Goal: Task Accomplishment & Management: Manage account settings

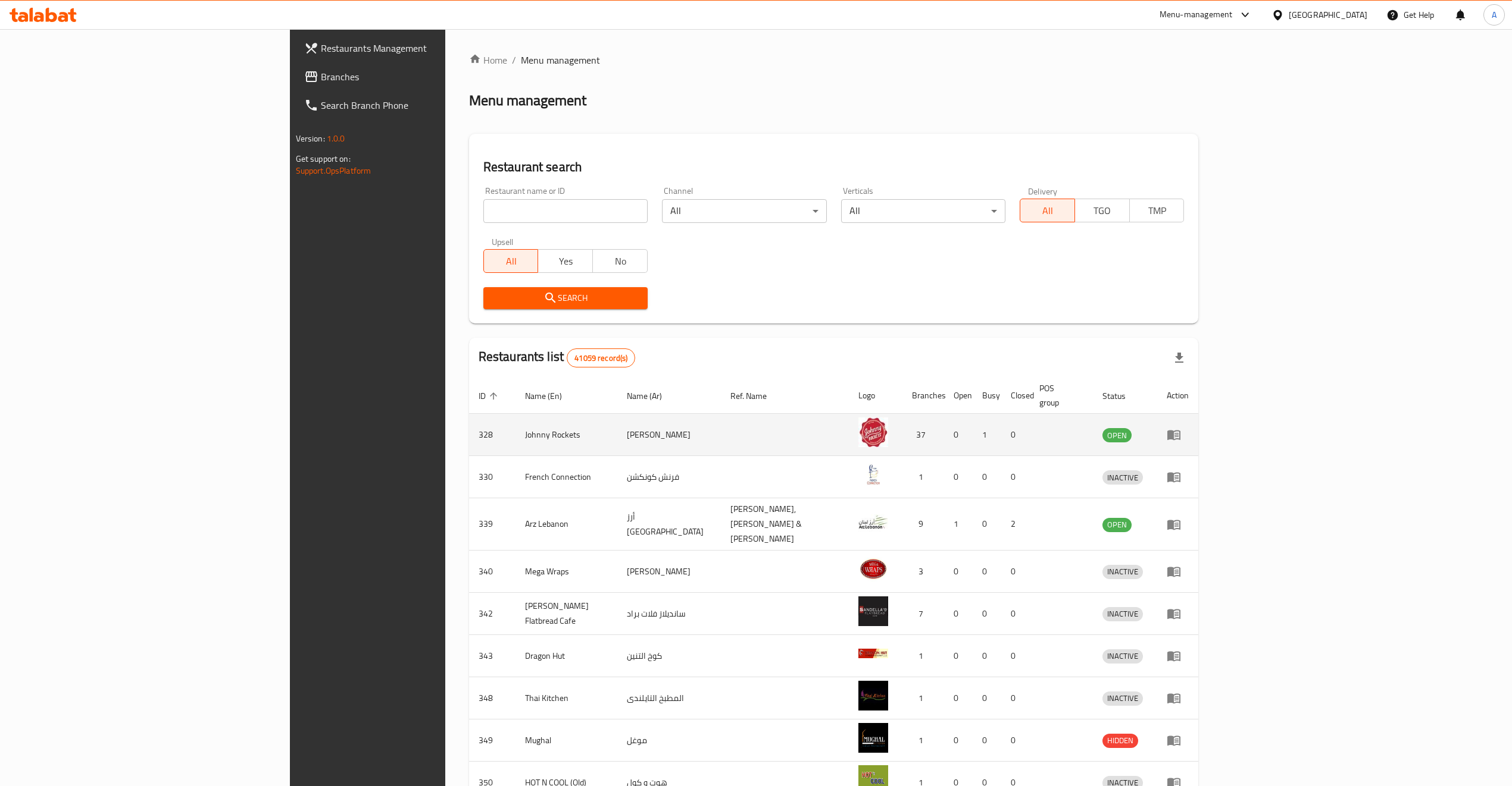
click at [1180, 428] on icon "enhanced table" at bounding box center [1173, 435] width 14 height 14
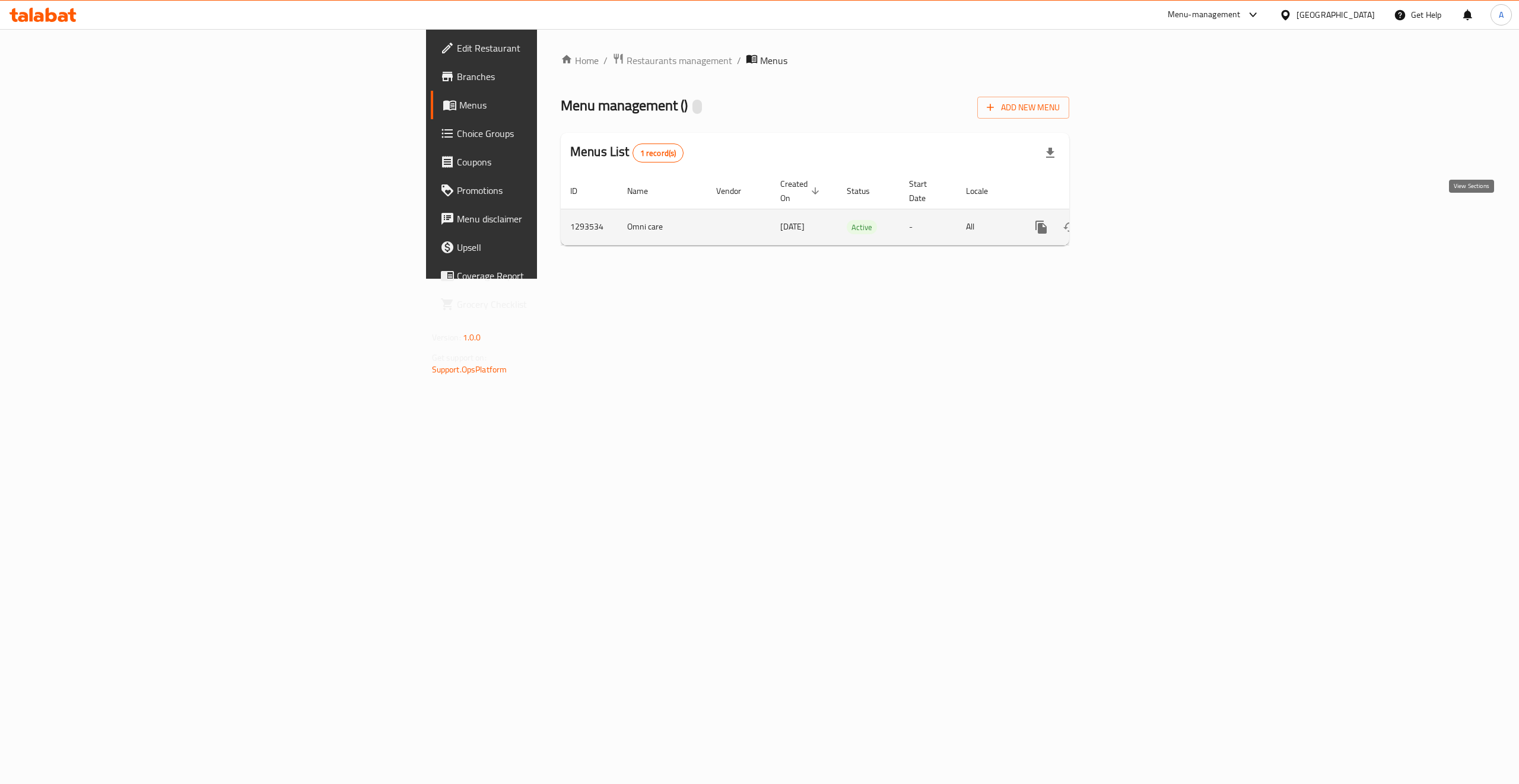
click at [1134, 220] on icon "enhanced table" at bounding box center [1126, 227] width 14 height 14
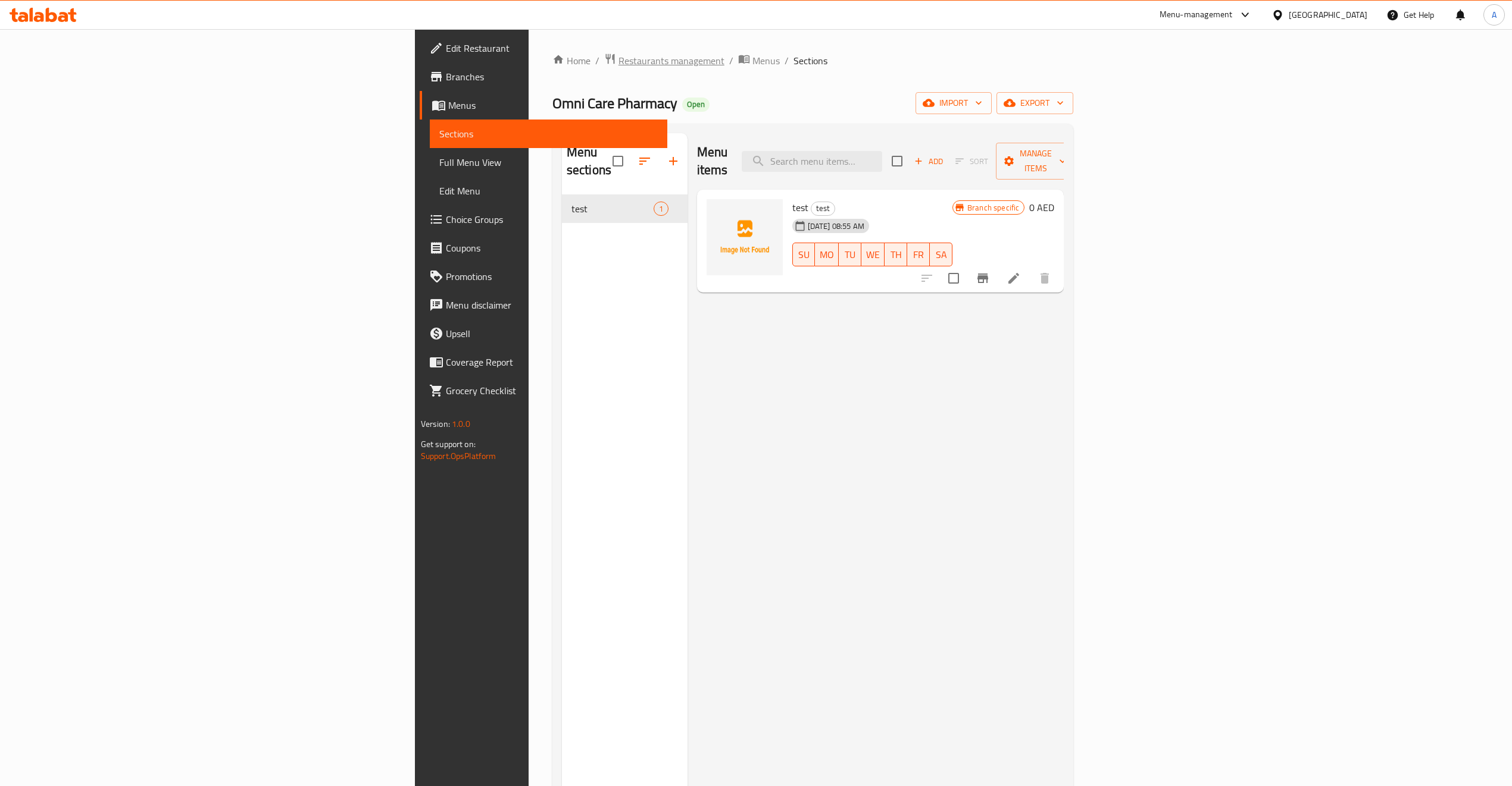
click at [619, 64] on span "Restaurants management" at bounding box center [672, 61] width 106 height 14
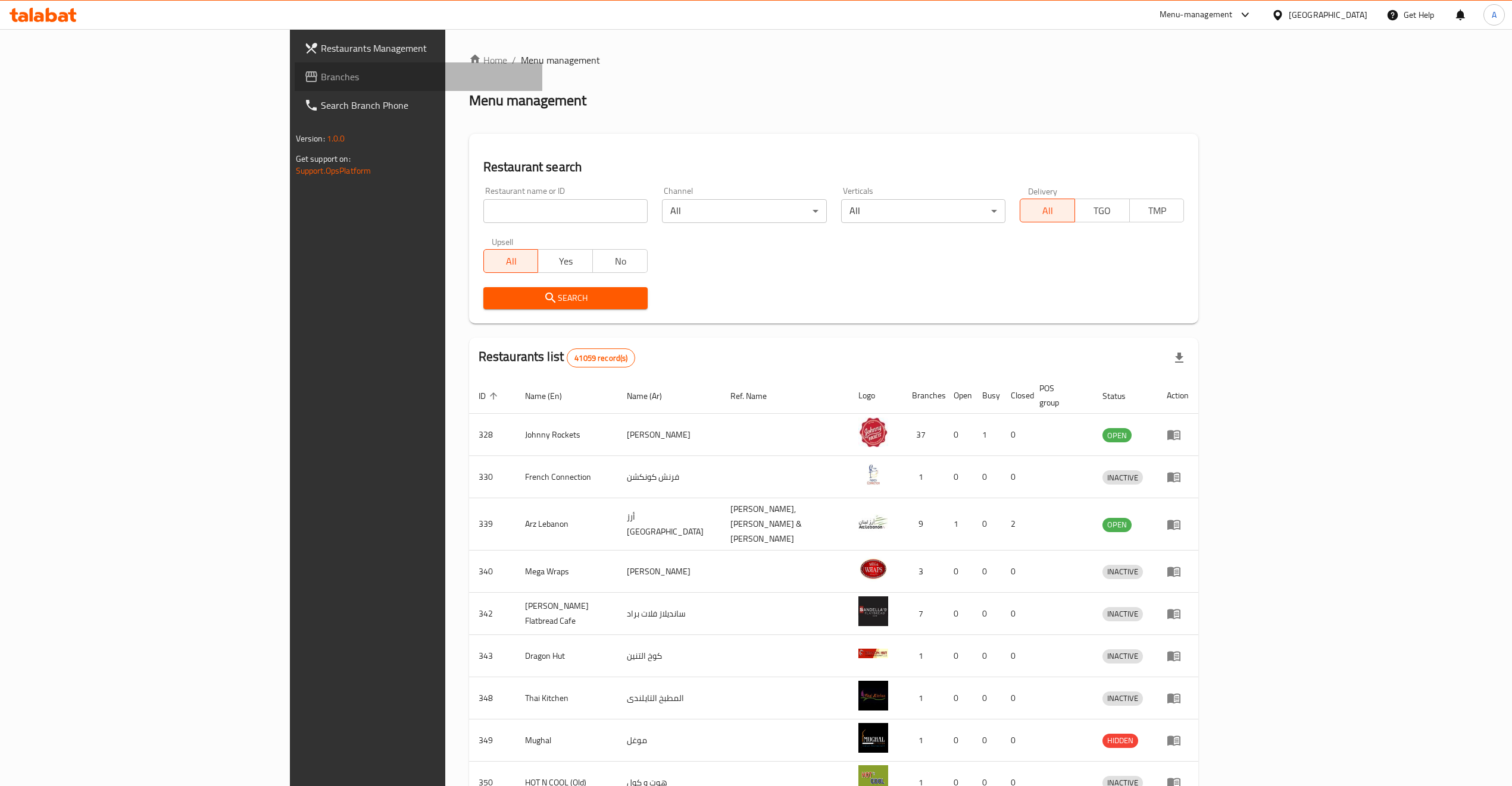
click at [321, 80] on span "Branches" at bounding box center [427, 76] width 212 height 14
